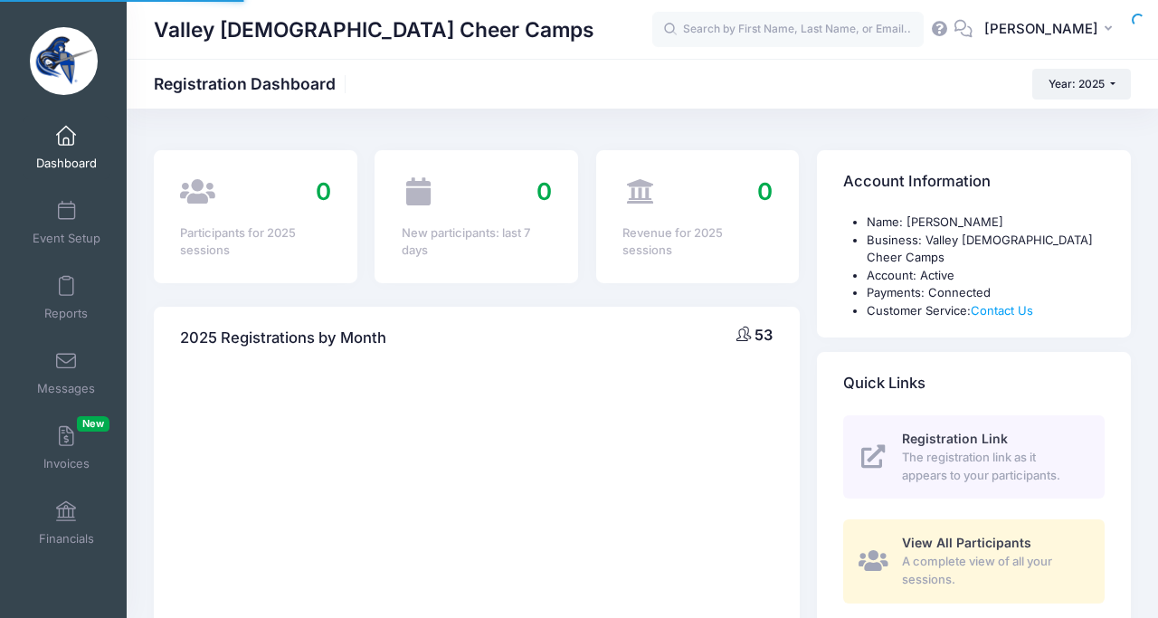
select select
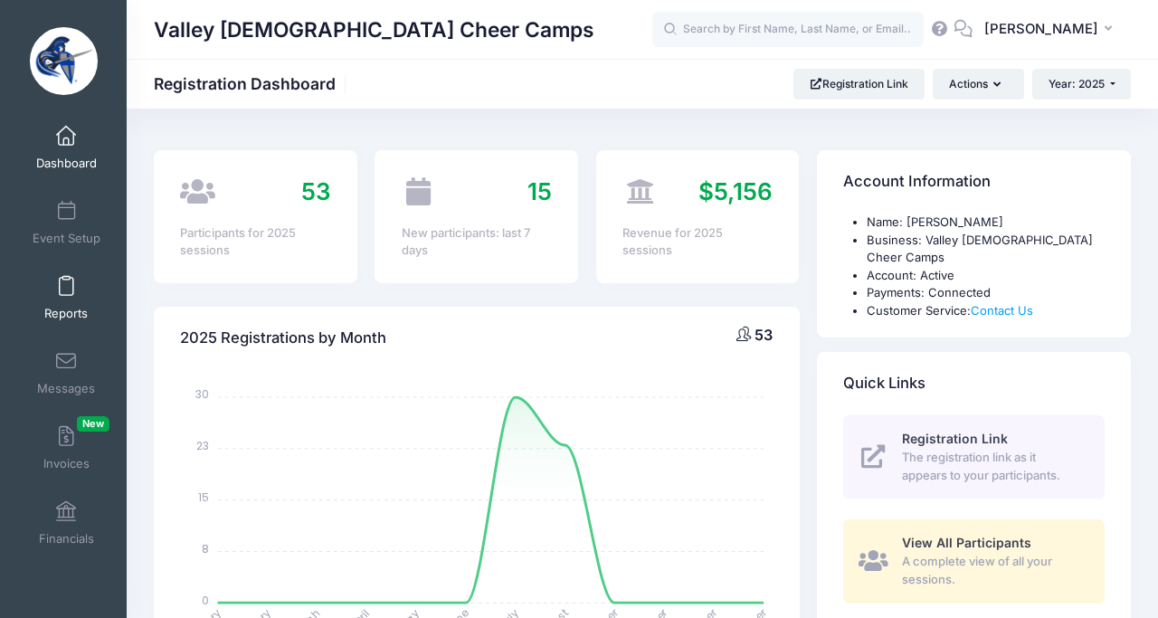
click at [68, 306] on span "Reports" at bounding box center [65, 313] width 43 height 15
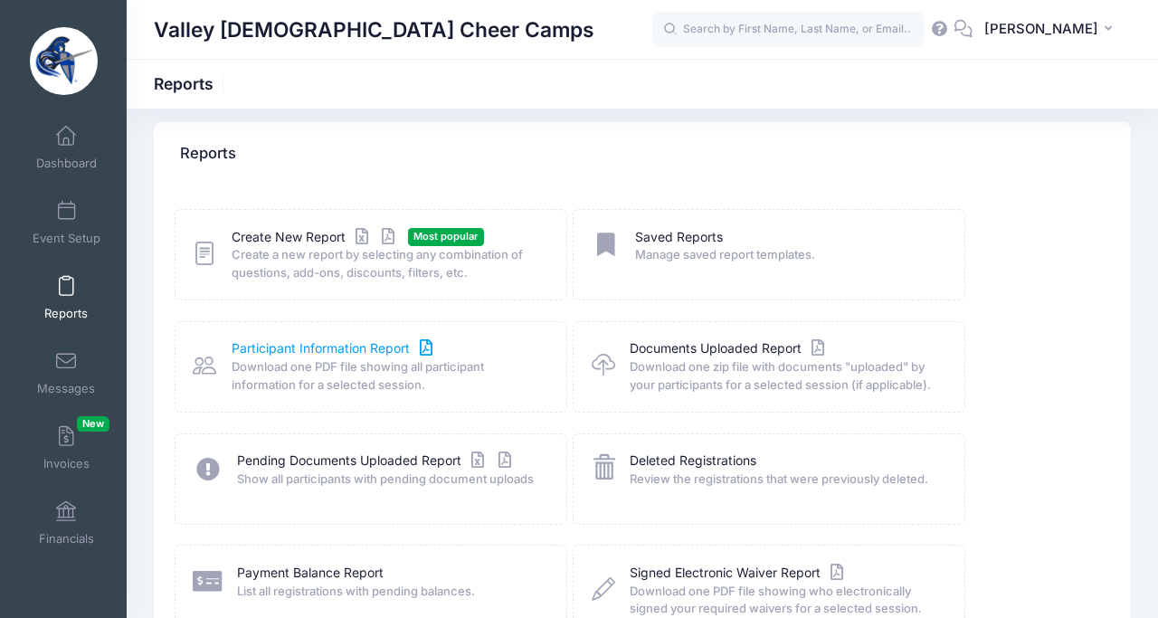
scroll to position [15, 0]
click at [297, 351] on link "Participant Information Report" at bounding box center [334, 346] width 205 height 19
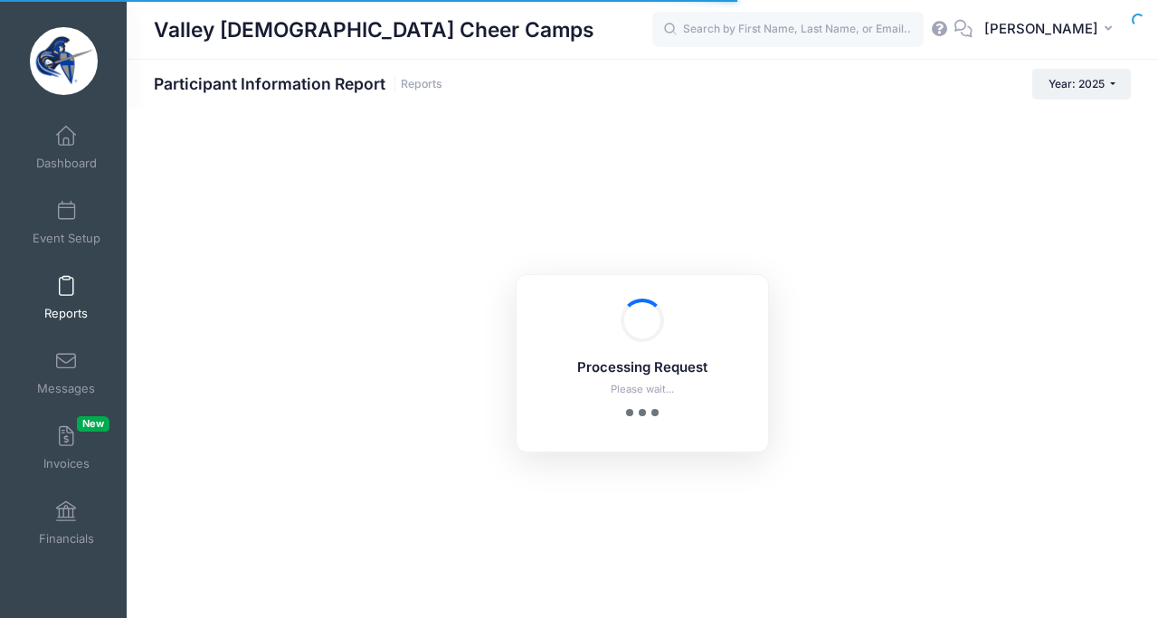
checkbox input "true"
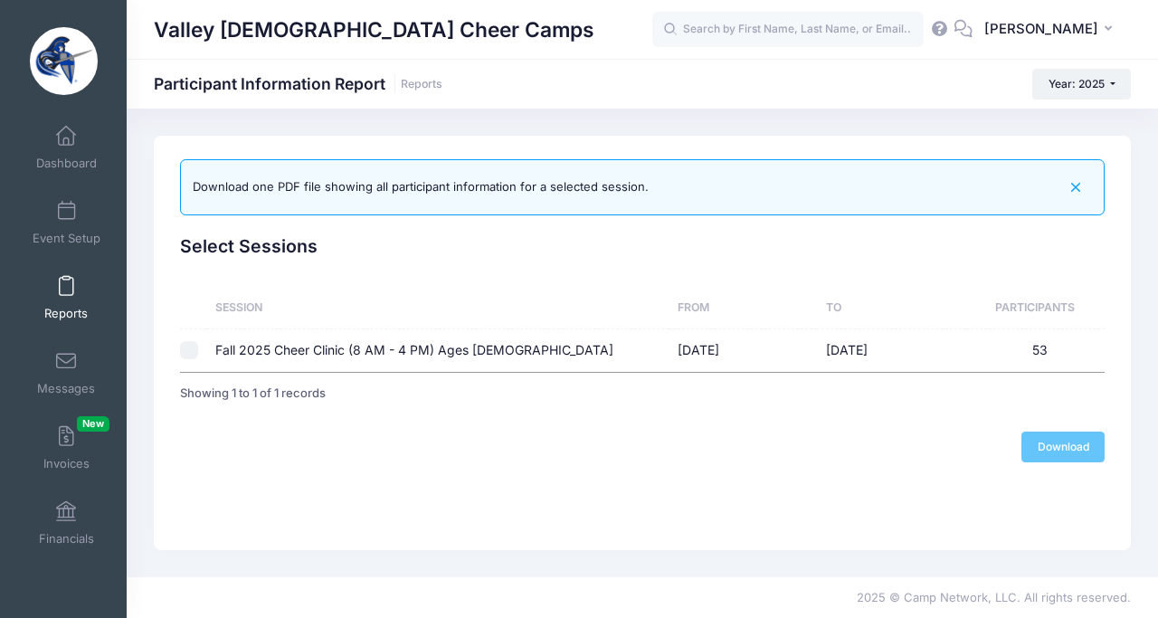
click at [204, 356] on td at bounding box center [193, 350] width 26 height 43
click at [193, 356] on input "checkbox" at bounding box center [189, 350] width 18 height 18
checkbox input "true"
click at [1047, 443] on link "Download" at bounding box center [1063, 447] width 83 height 31
